Goal: Task Accomplishment & Management: Manage account settings

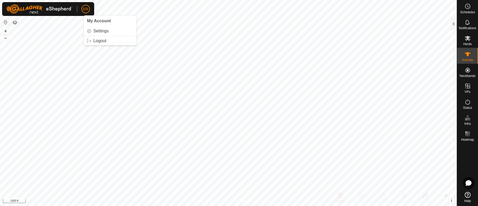
scroll to position [851, 0]
click at [97, 29] on link "Settings" at bounding box center [110, 31] width 52 height 8
click at [89, 32] on link "Settings" at bounding box center [110, 31] width 52 height 8
click at [453, 22] on div at bounding box center [453, 23] width 6 height 13
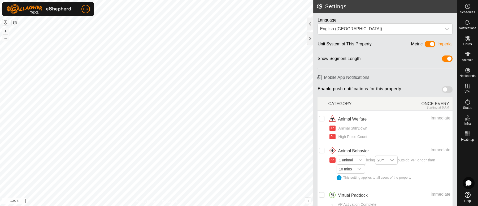
drag, startPoint x: 438, startPoint y: 89, endPoint x: 448, endPoint y: 88, distance: 9.6
click at [448, 88] on div "Enable push notifications for this property" at bounding box center [384, 90] width 139 height 12
drag, startPoint x: 438, startPoint y: 89, endPoint x: 449, endPoint y: 89, distance: 10.6
click at [449, 89] on article "Mobile App Notifications Enable push notifications for this property CATEGORY O…" at bounding box center [384, 147] width 143 height 152
drag, startPoint x: 437, startPoint y: 89, endPoint x: 448, endPoint y: 89, distance: 10.6
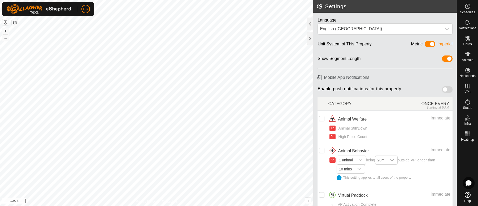
click at [448, 89] on div "Enable push notifications for this property" at bounding box center [384, 90] width 139 height 12
drag, startPoint x: 438, startPoint y: 89, endPoint x: 446, endPoint y: 89, distance: 7.4
click at [446, 89] on span at bounding box center [447, 89] width 11 height 6
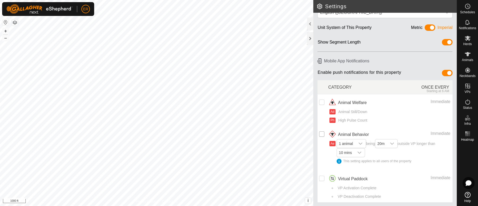
click at [321, 134] on input "checkbox" at bounding box center [321, 133] width 5 height 5
click at [321, 132] on input "Row Selected" at bounding box center [321, 133] width 5 height 5
checkbox input "false"
click at [310, 38] on div at bounding box center [310, 38] width 6 height 13
